Goal: Information Seeking & Learning: Learn about a topic

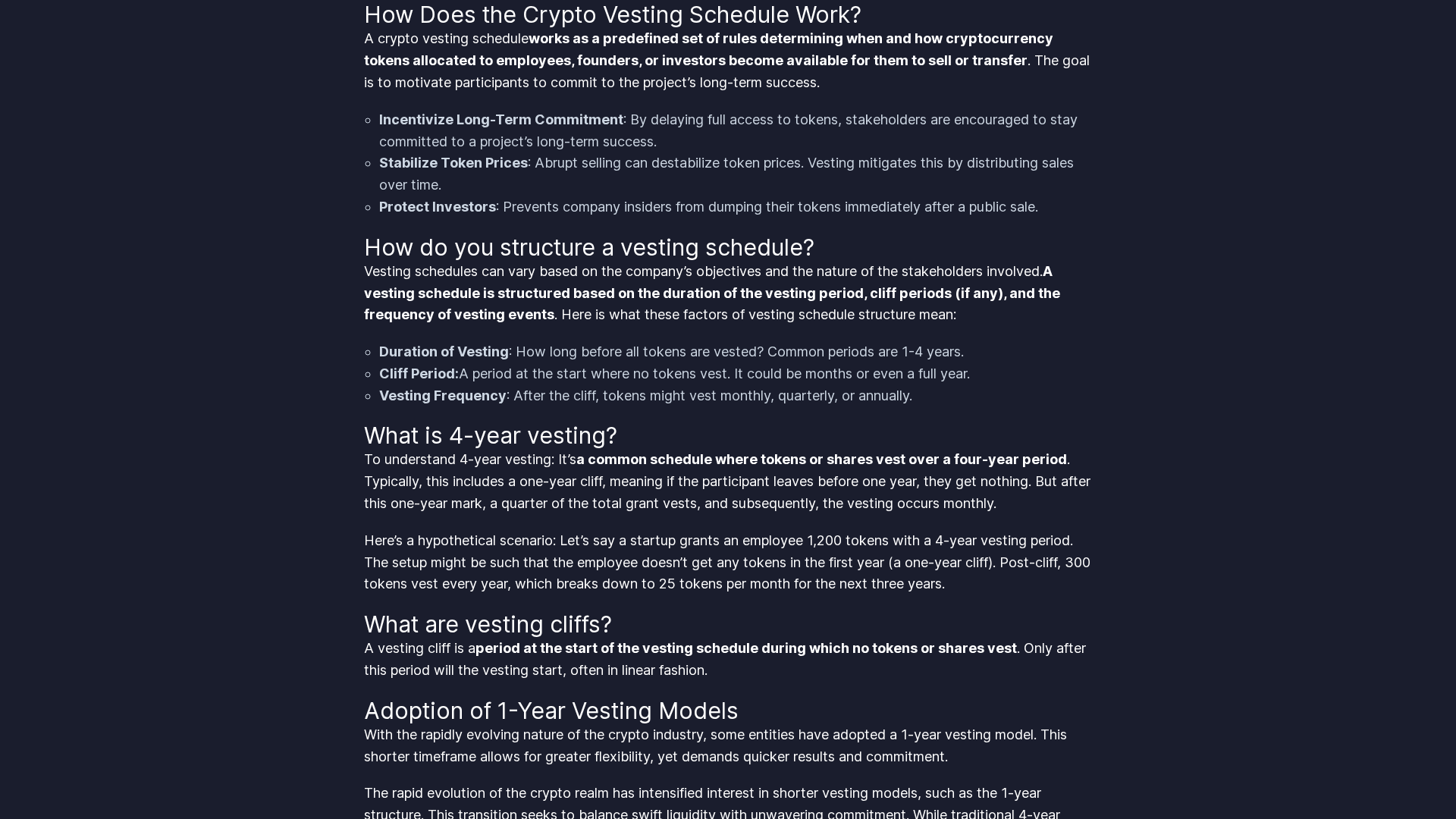
scroll to position [1574, 0]
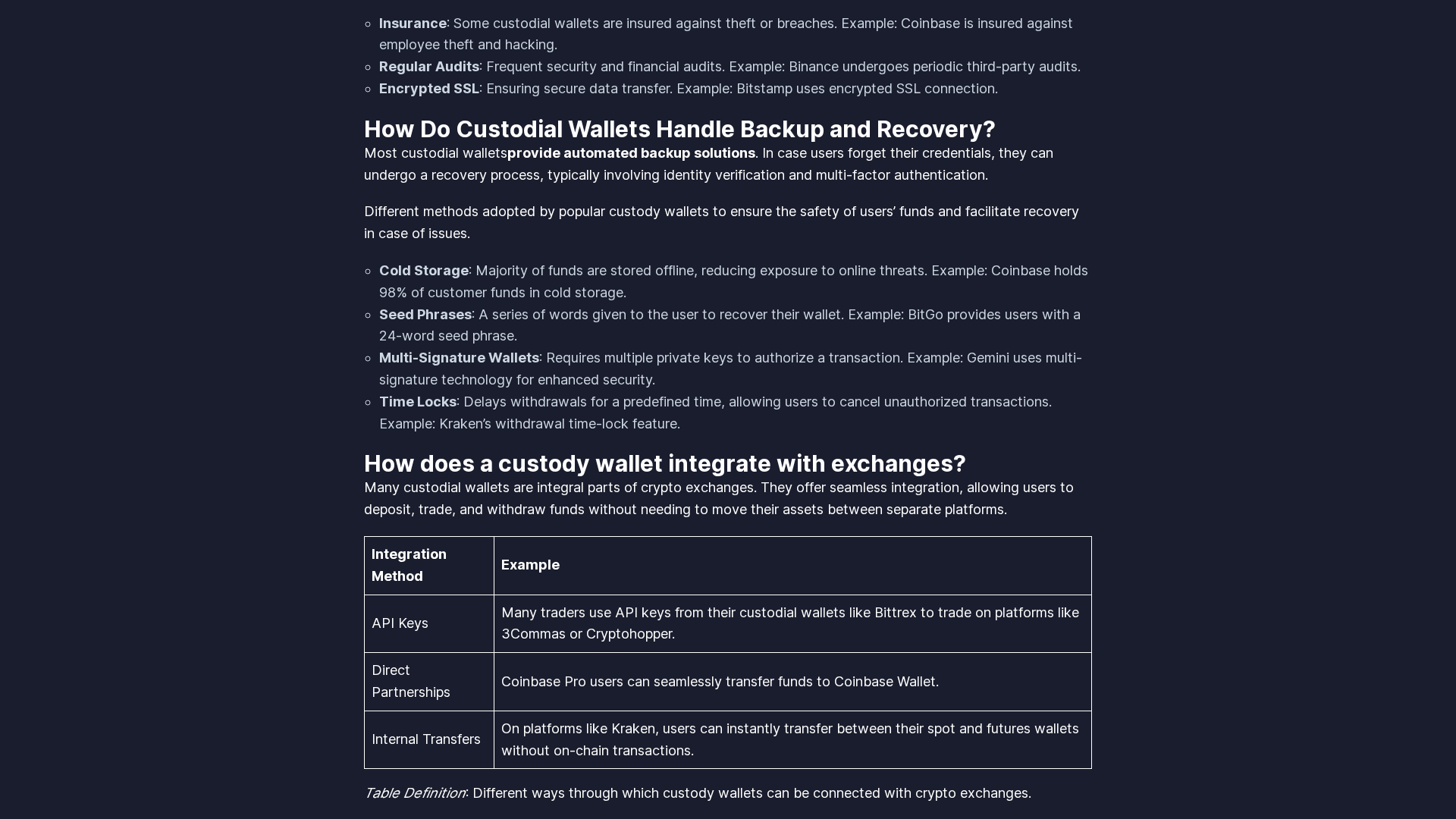
scroll to position [3148, 0]
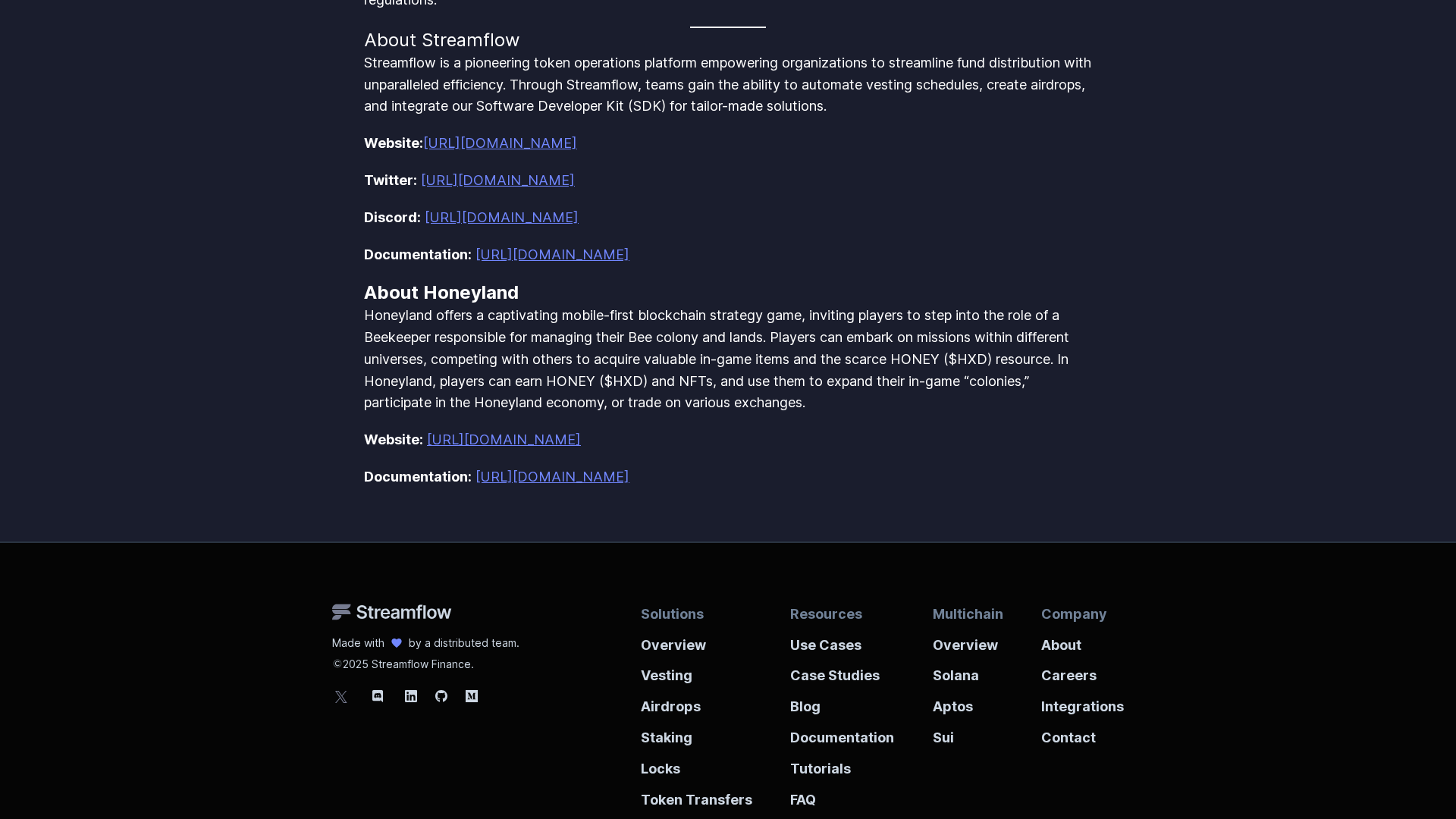
scroll to position [1764, 0]
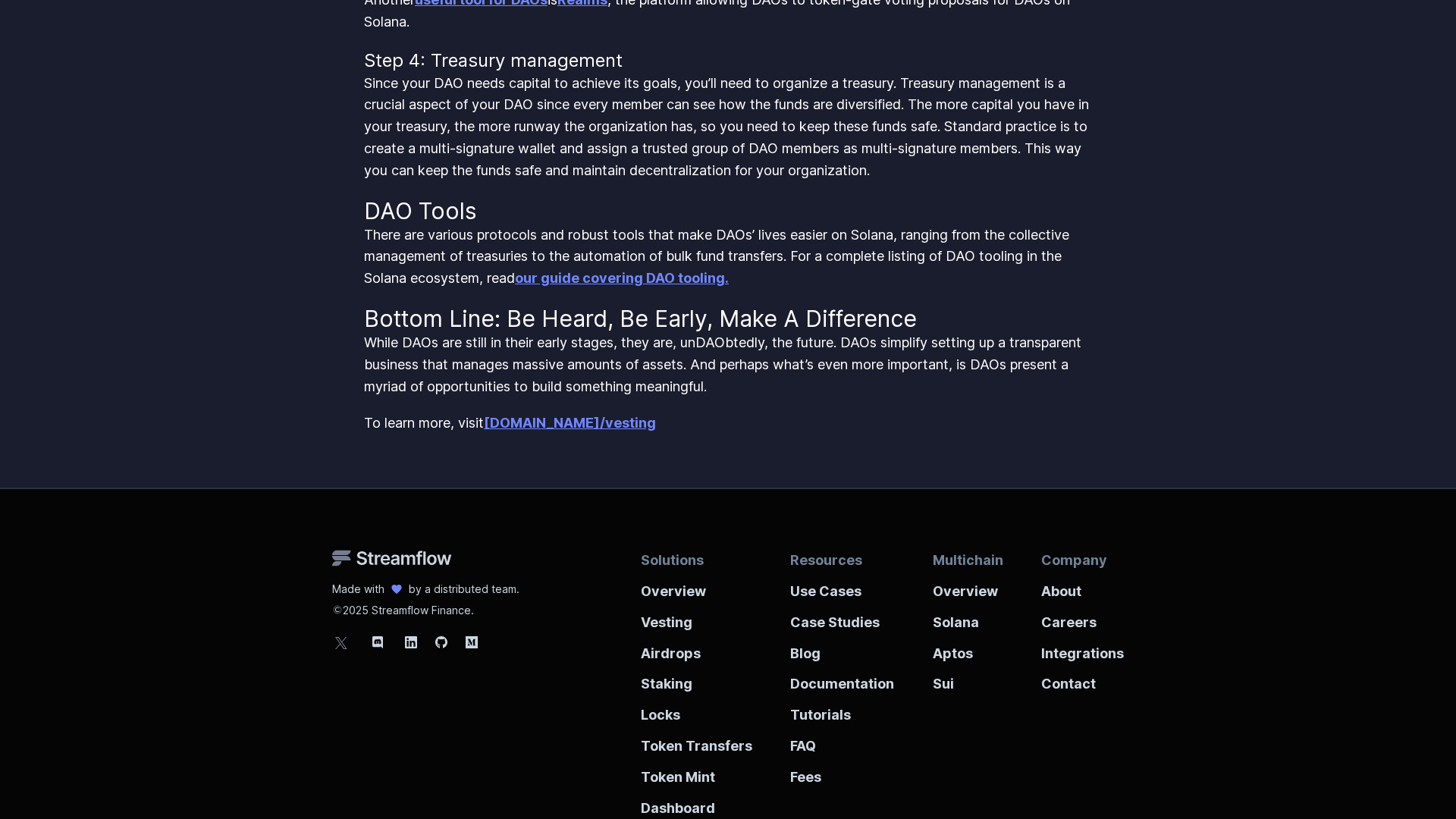
scroll to position [2506, 0]
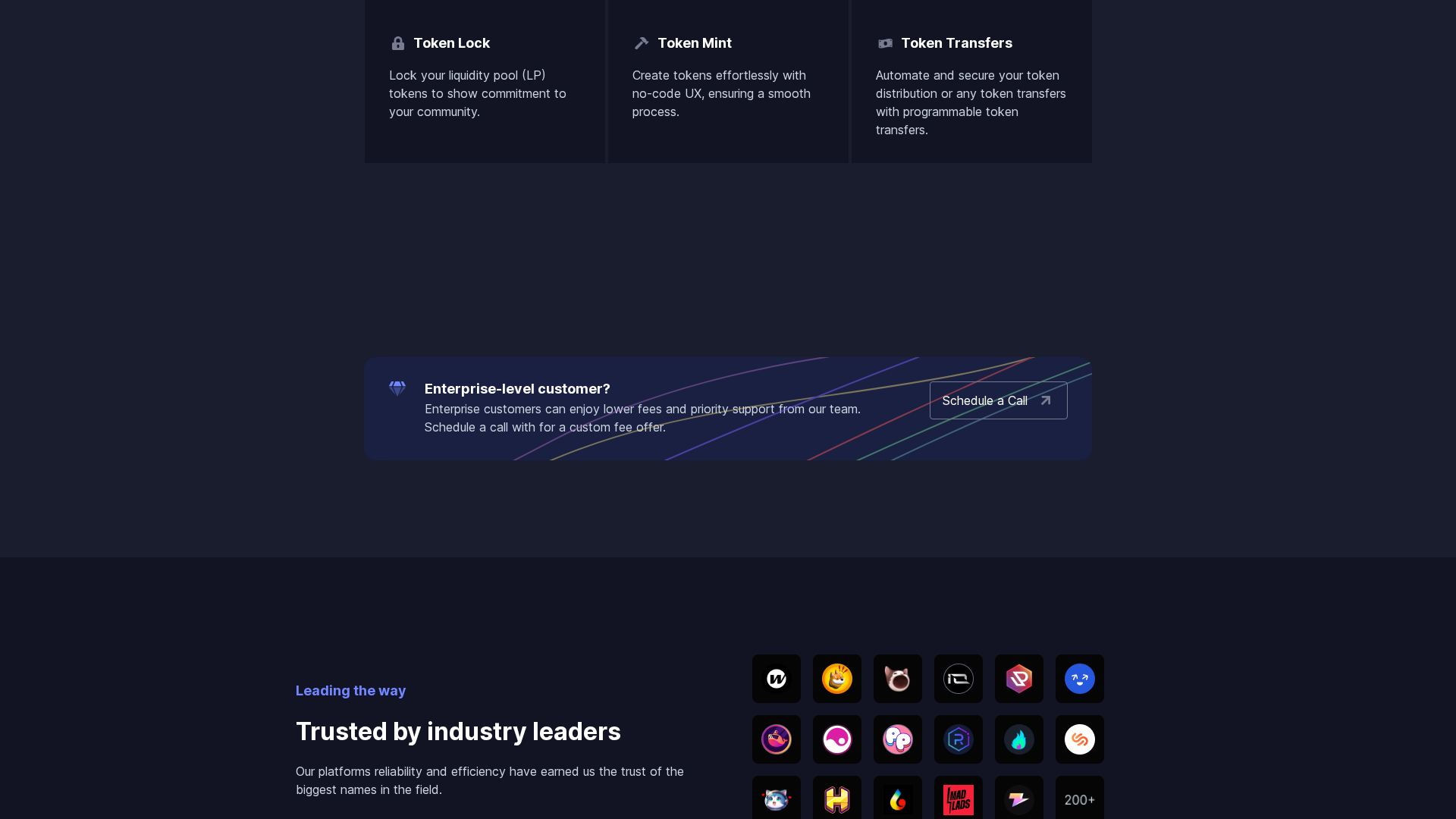
scroll to position [3148, 0]
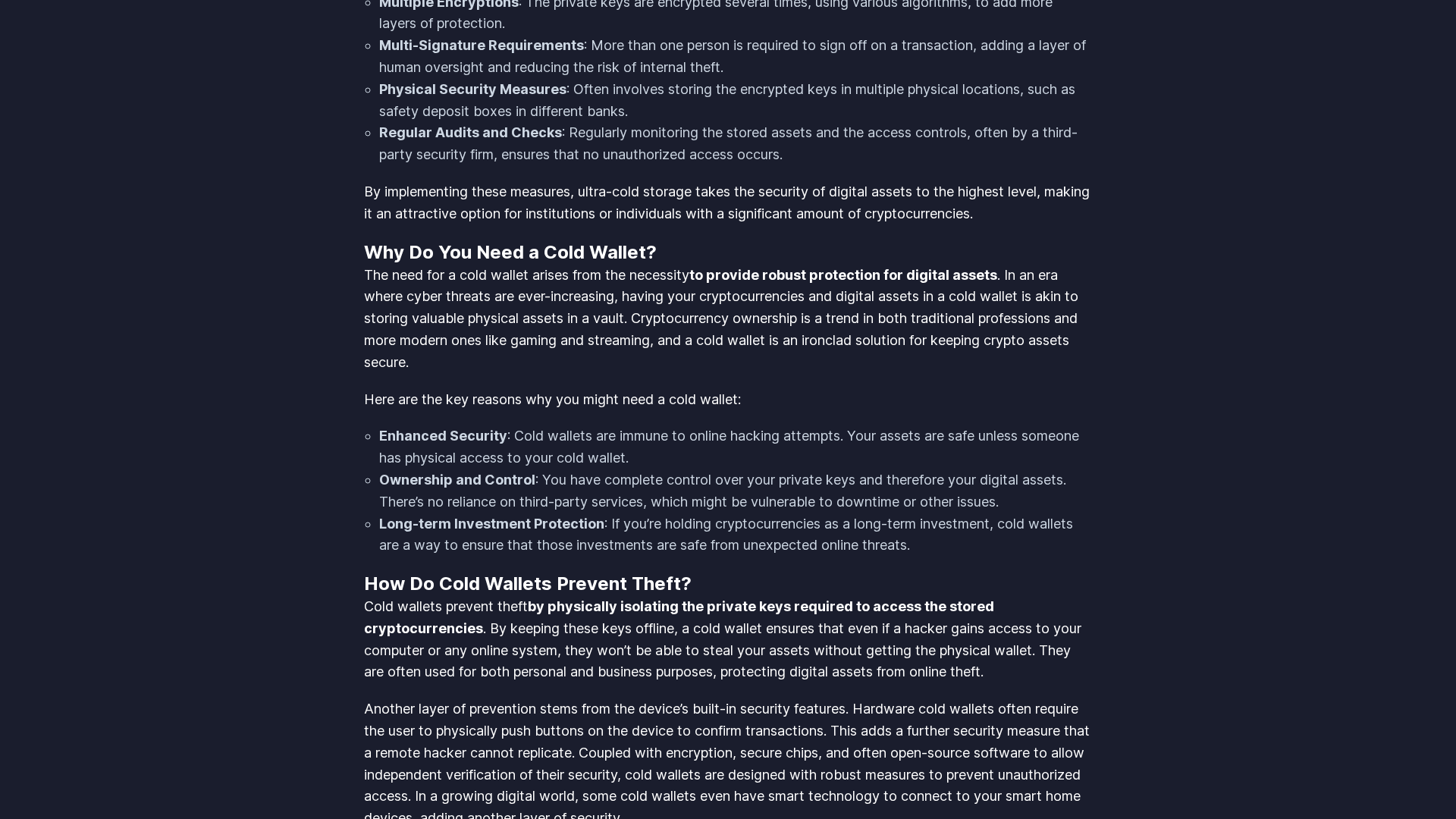
scroll to position [3148, 0]
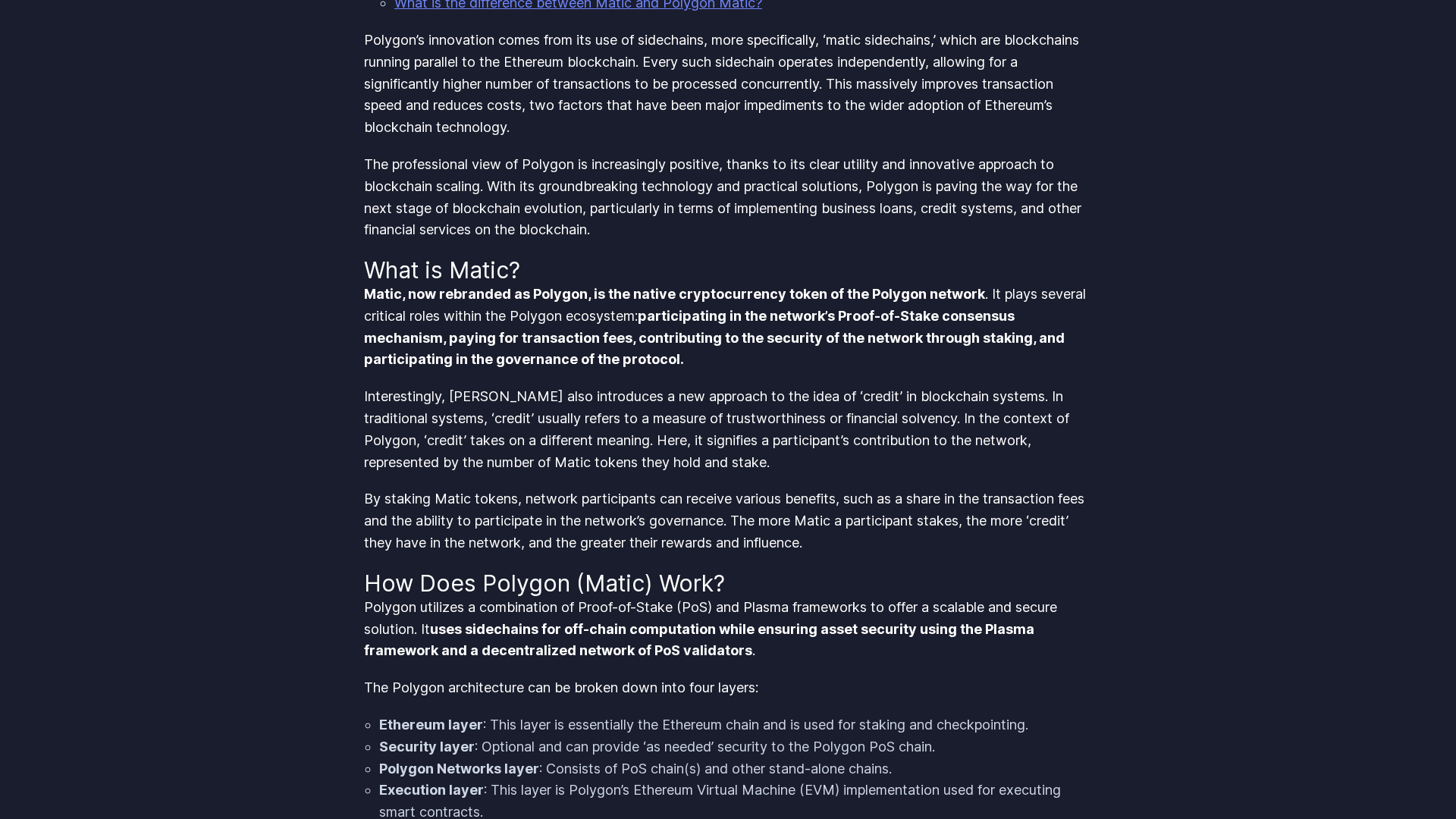
scroll to position [1574, 0]
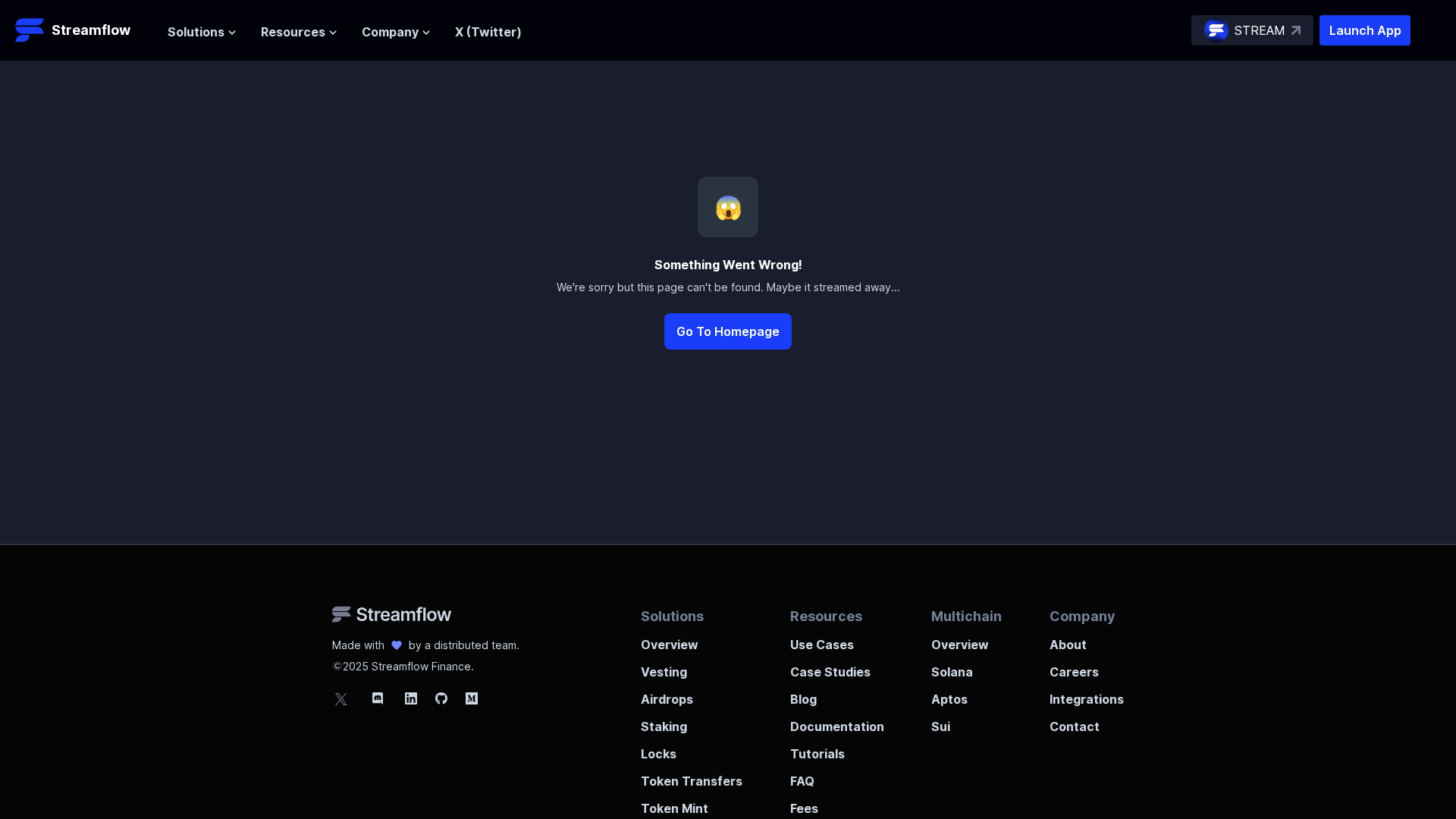
scroll to position [163, 0]
